Goal: Navigation & Orientation: Find specific page/section

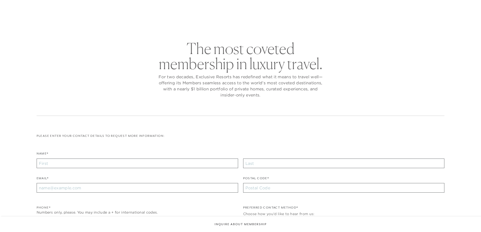
checkbox input "false"
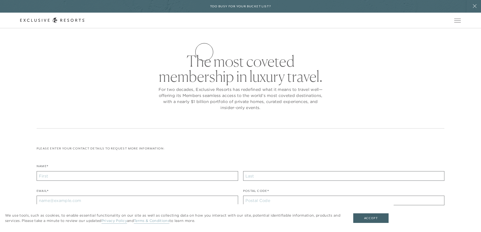
click at [0, 0] on link "Residence Collection" at bounding box center [0, 0] width 0 height 0
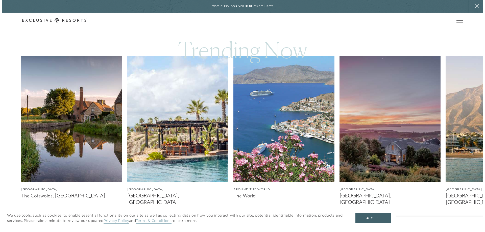
scroll to position [328, 0]
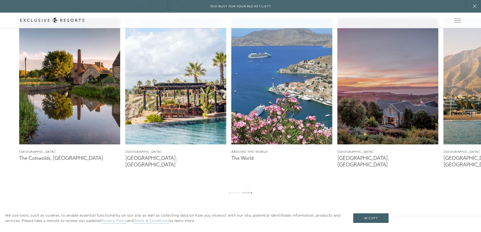
click at [247, 188] on div at bounding box center [247, 193] width 10 height 12
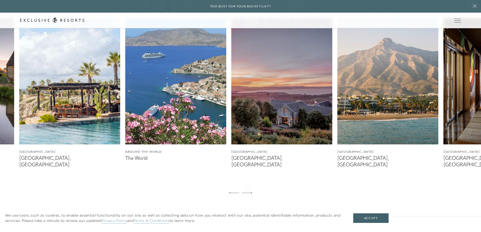
click at [247, 188] on div at bounding box center [247, 193] width 10 height 12
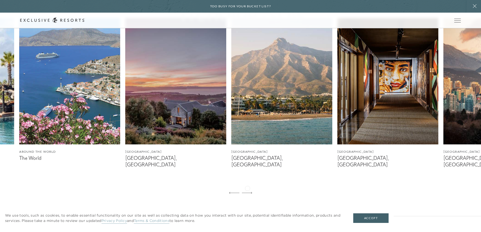
click at [247, 188] on div at bounding box center [247, 193] width 10 height 12
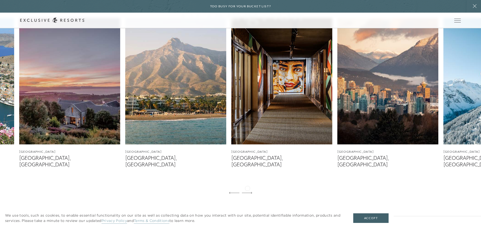
click at [247, 188] on div at bounding box center [247, 193] width 10 height 12
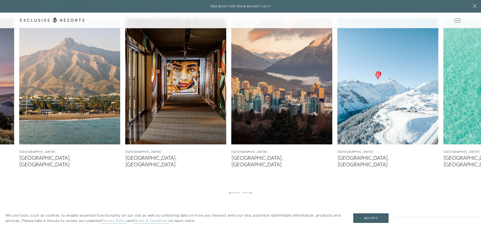
click at [247, 188] on div at bounding box center [247, 193] width 10 height 12
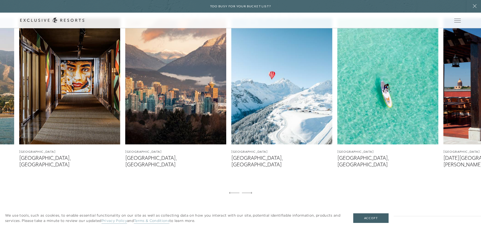
click at [247, 188] on div at bounding box center [247, 193] width 10 height 12
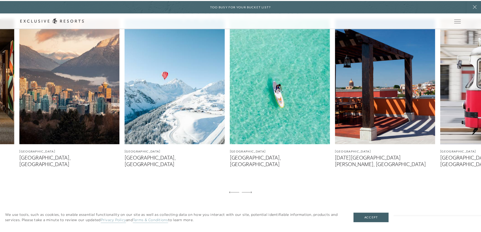
scroll to position [0, 0]
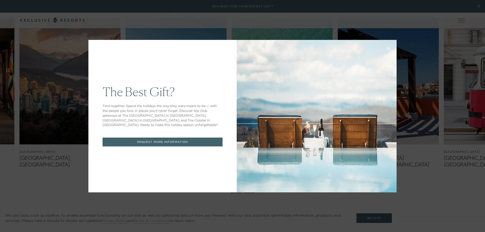
click at [387, 48] on icon at bounding box center [388, 48] width 3 height 3
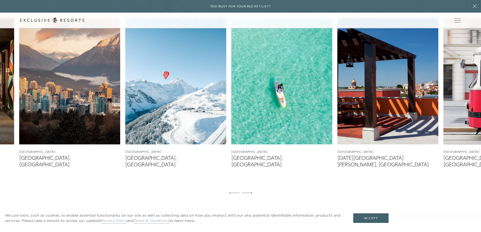
click at [210, 113] on img at bounding box center [175, 81] width 101 height 126
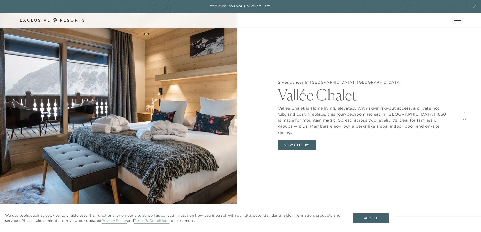
scroll to position [1010, 0]
